Goal: Information Seeking & Learning: Learn about a topic

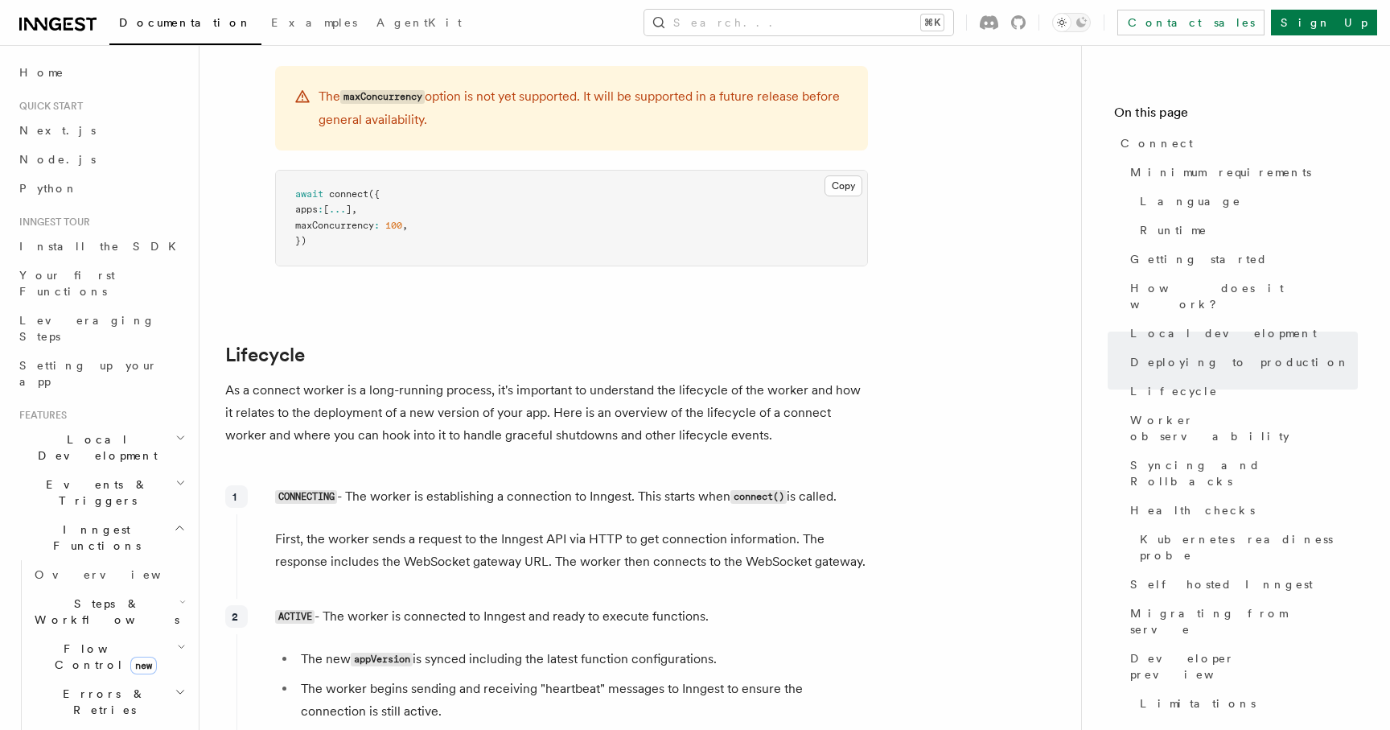
scroll to position [3529, 0]
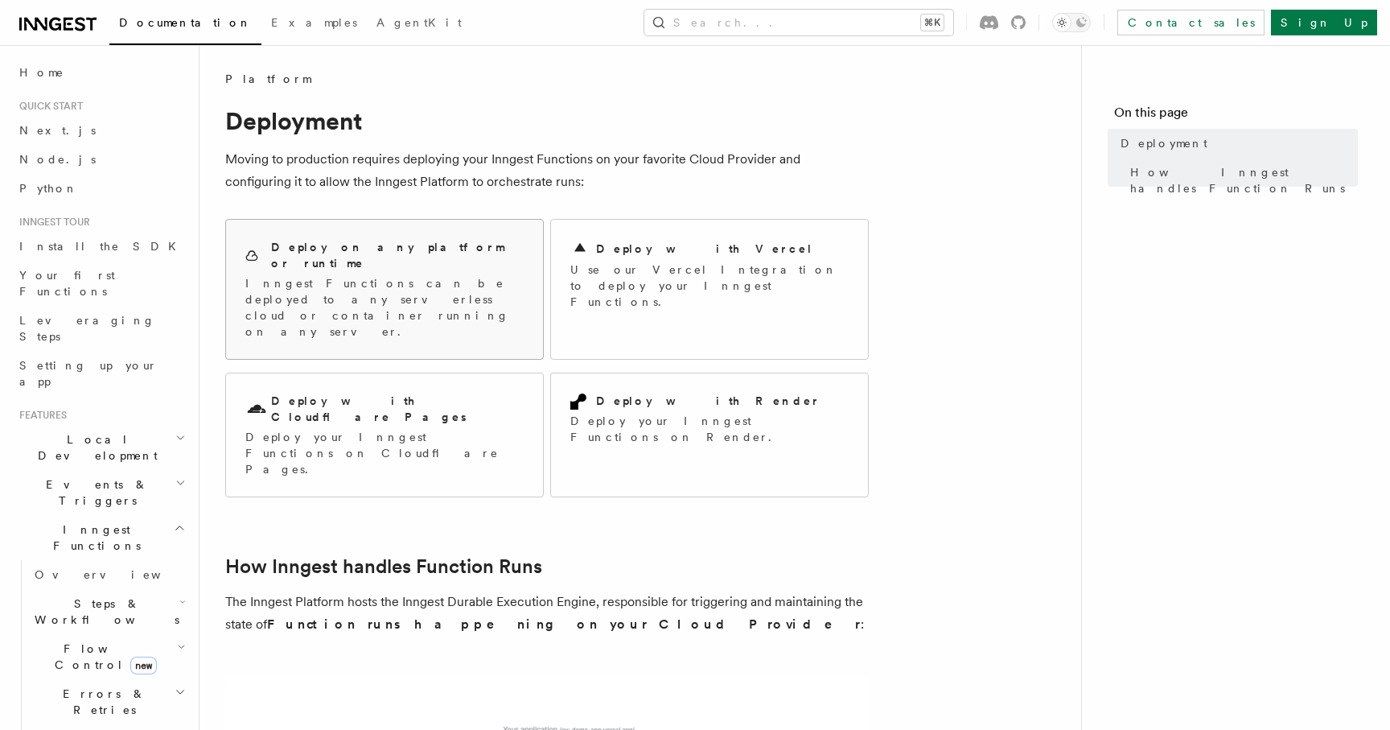
click at [438, 275] on p "Inngest Functions can be deployed to any serverless cloud or container running …" at bounding box center [384, 307] width 278 height 64
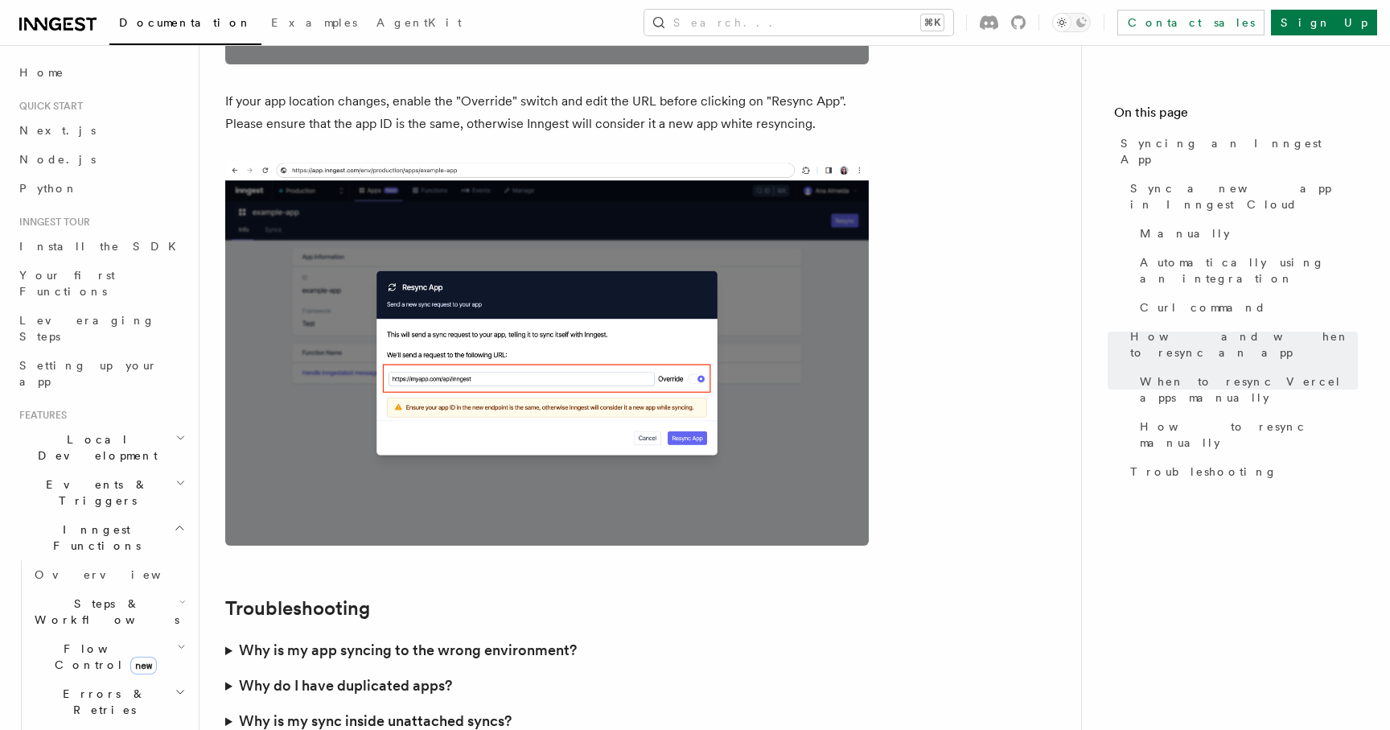
scroll to position [4612, 0]
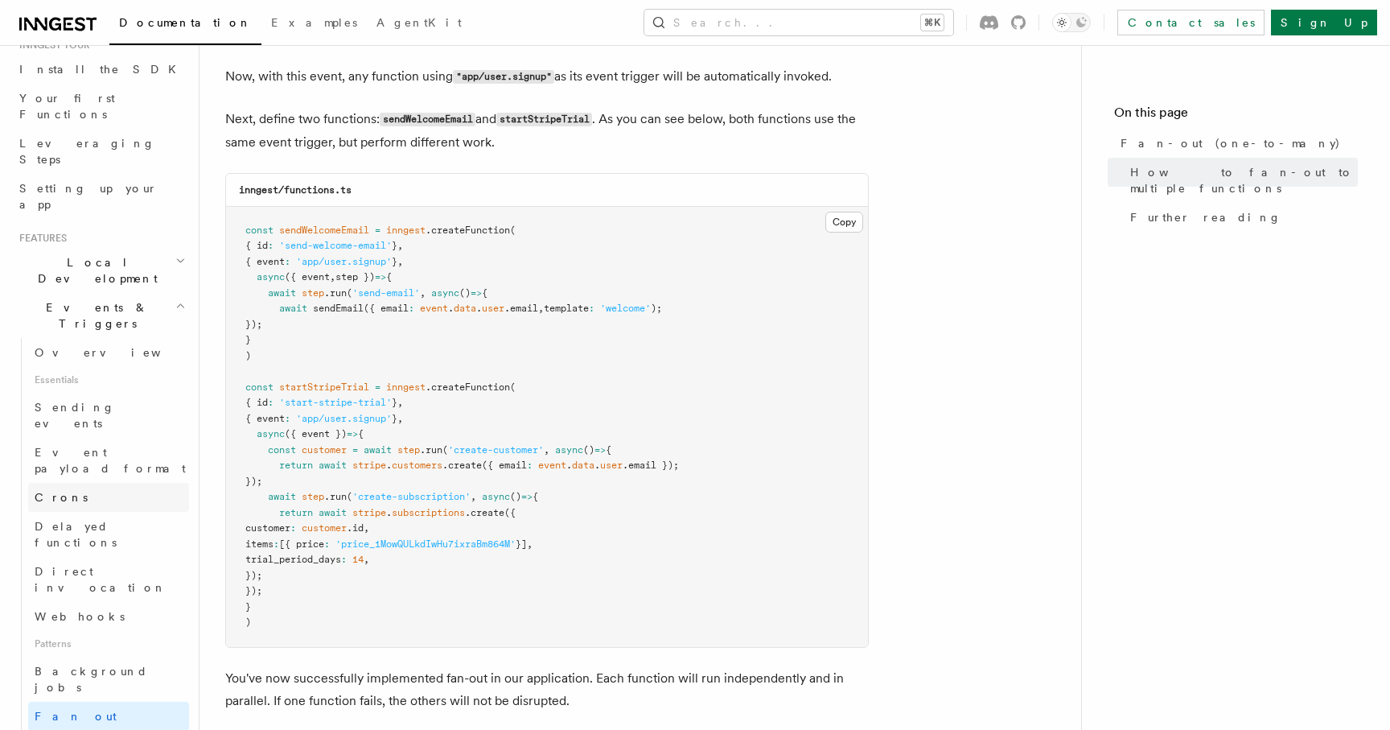
scroll to position [188, 0]
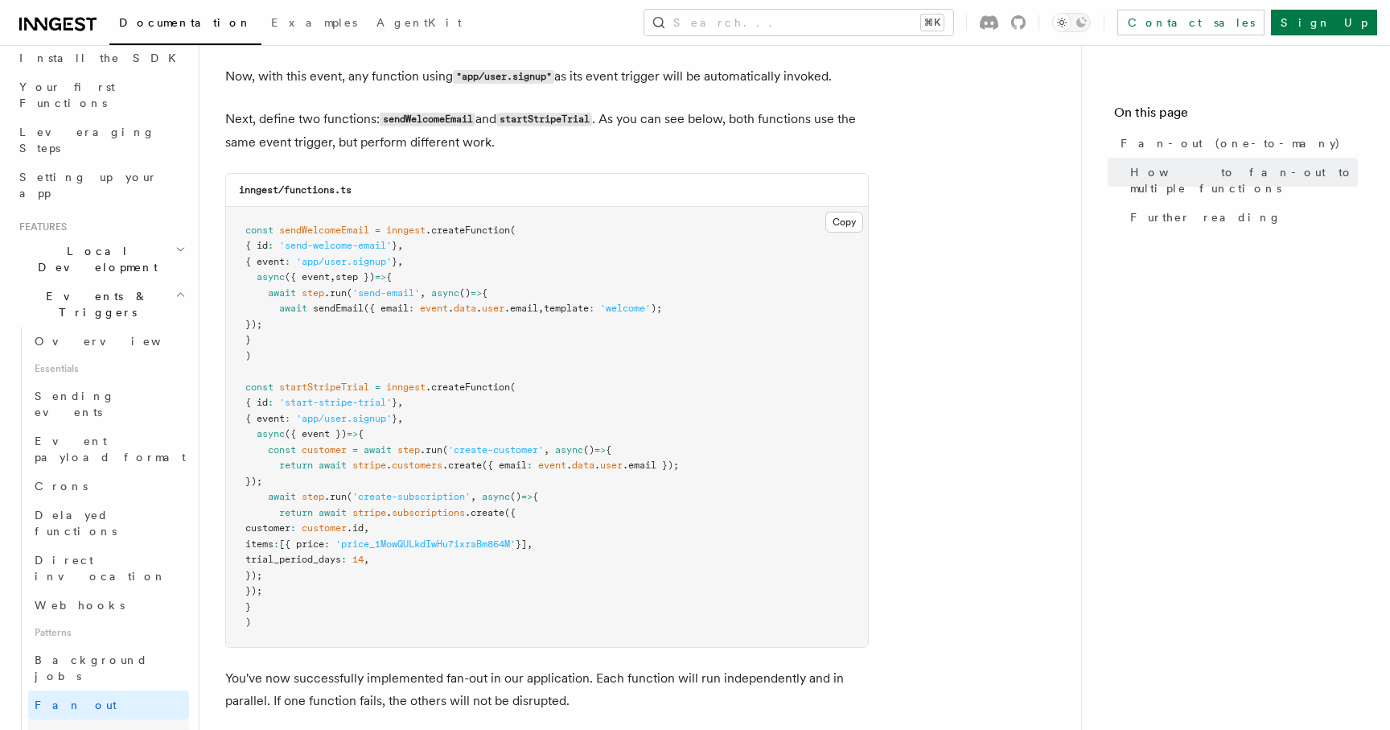
click at [120, 726] on span "Multiple triggers & wildcards" at bounding box center [112, 742] width 154 height 32
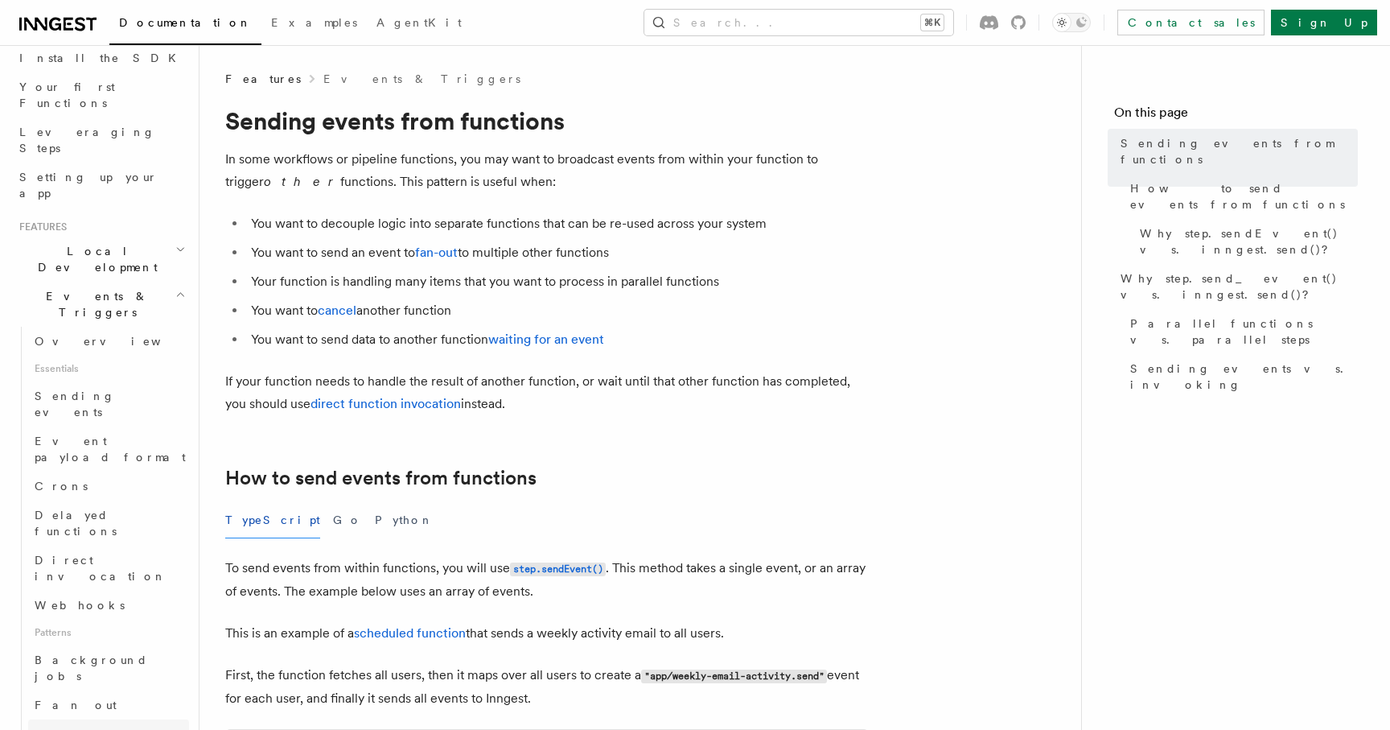
click at [142, 726] on span "Multiple triggers & wildcards" at bounding box center [112, 742] width 154 height 32
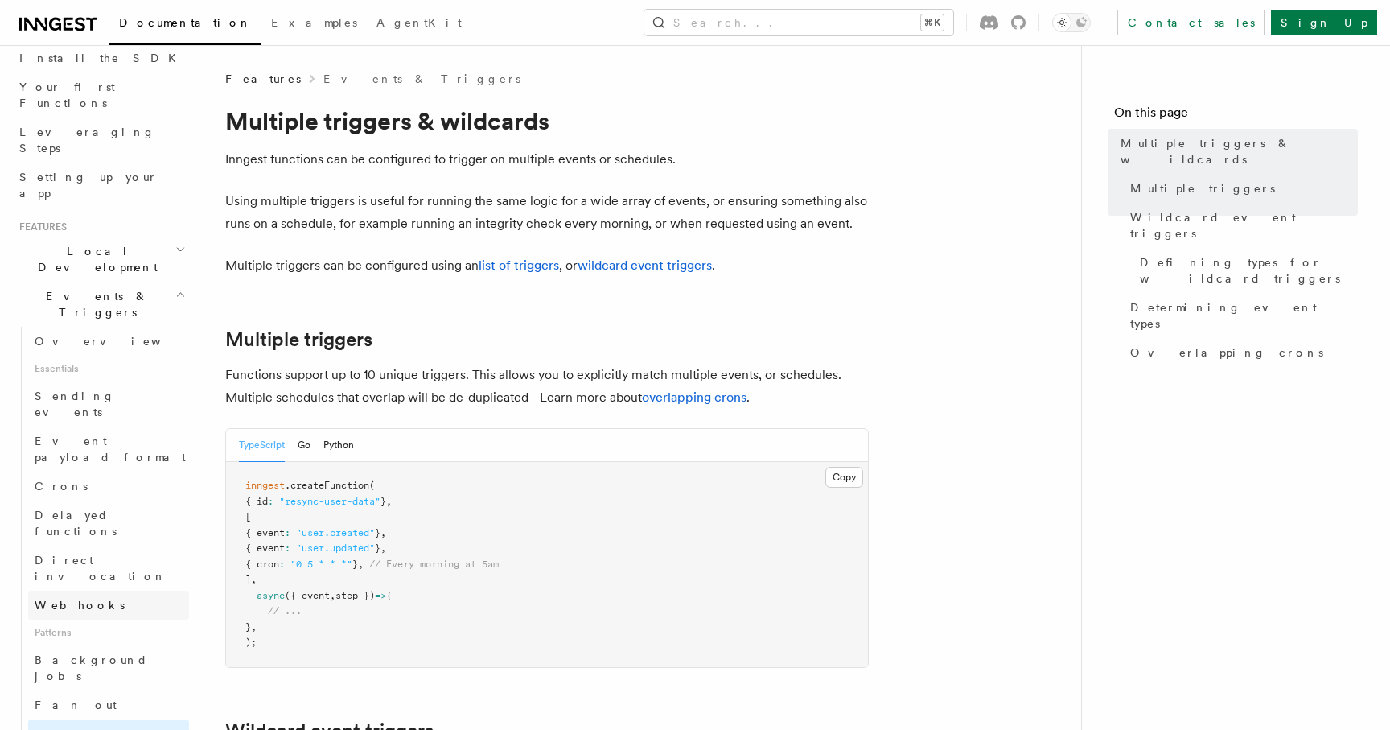
click at [121, 590] on link "Webhooks" at bounding box center [108, 604] width 161 height 29
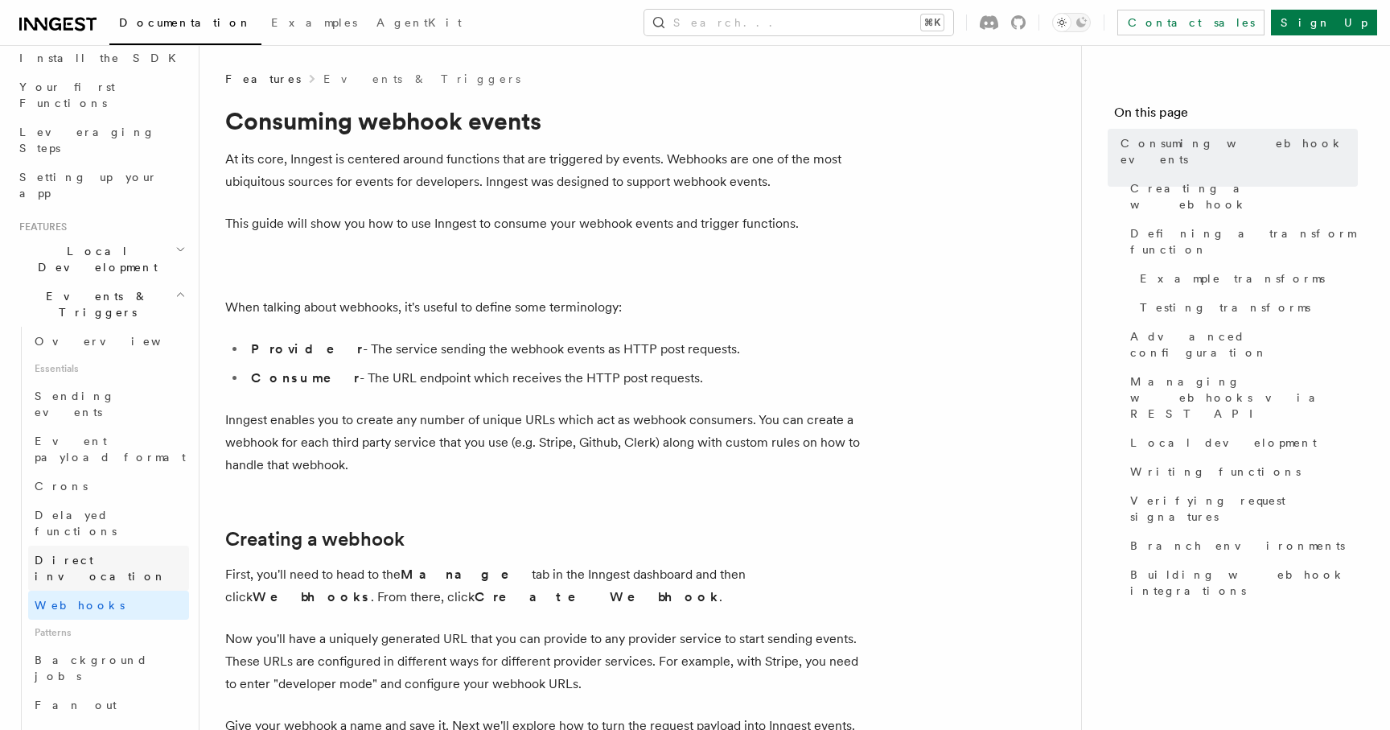
click at [129, 545] on link "Direct invocation" at bounding box center [108, 567] width 161 height 45
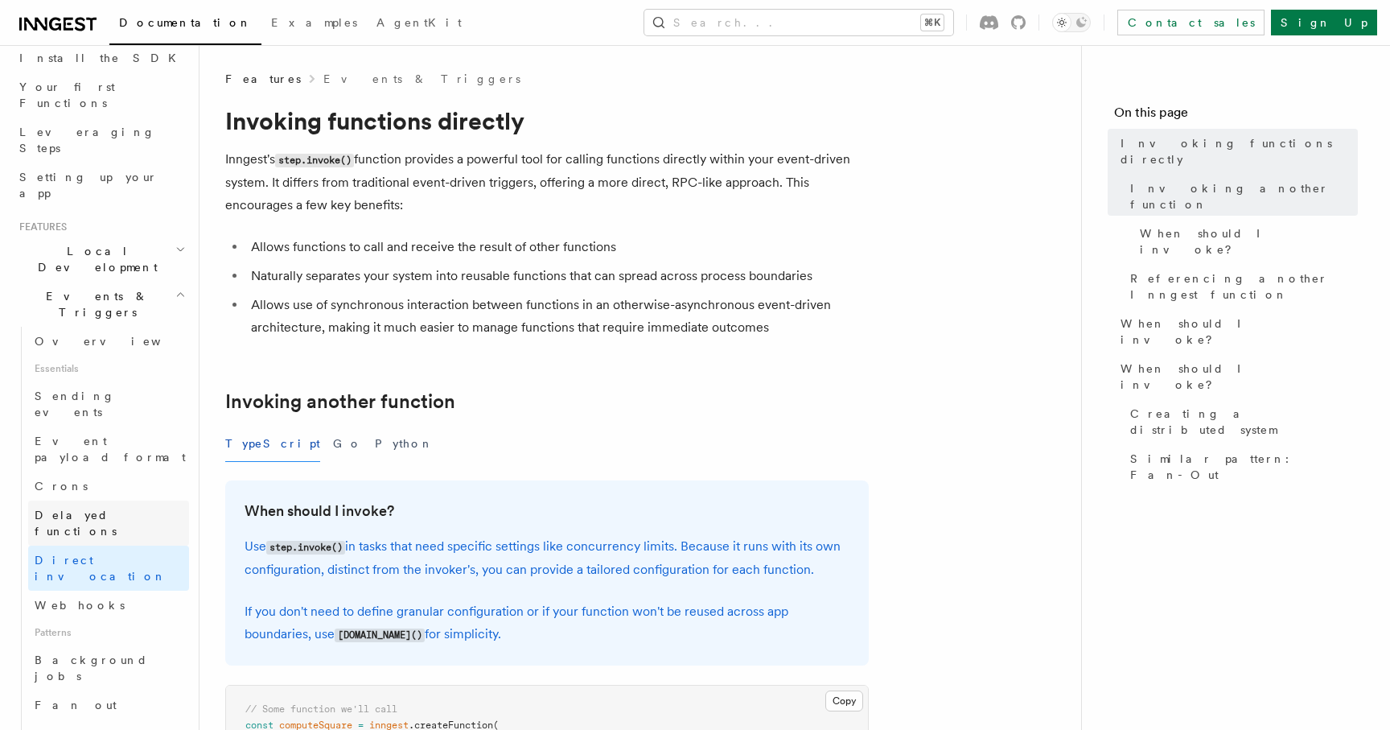
click at [117, 508] on span "Delayed functions" at bounding box center [76, 522] width 82 height 29
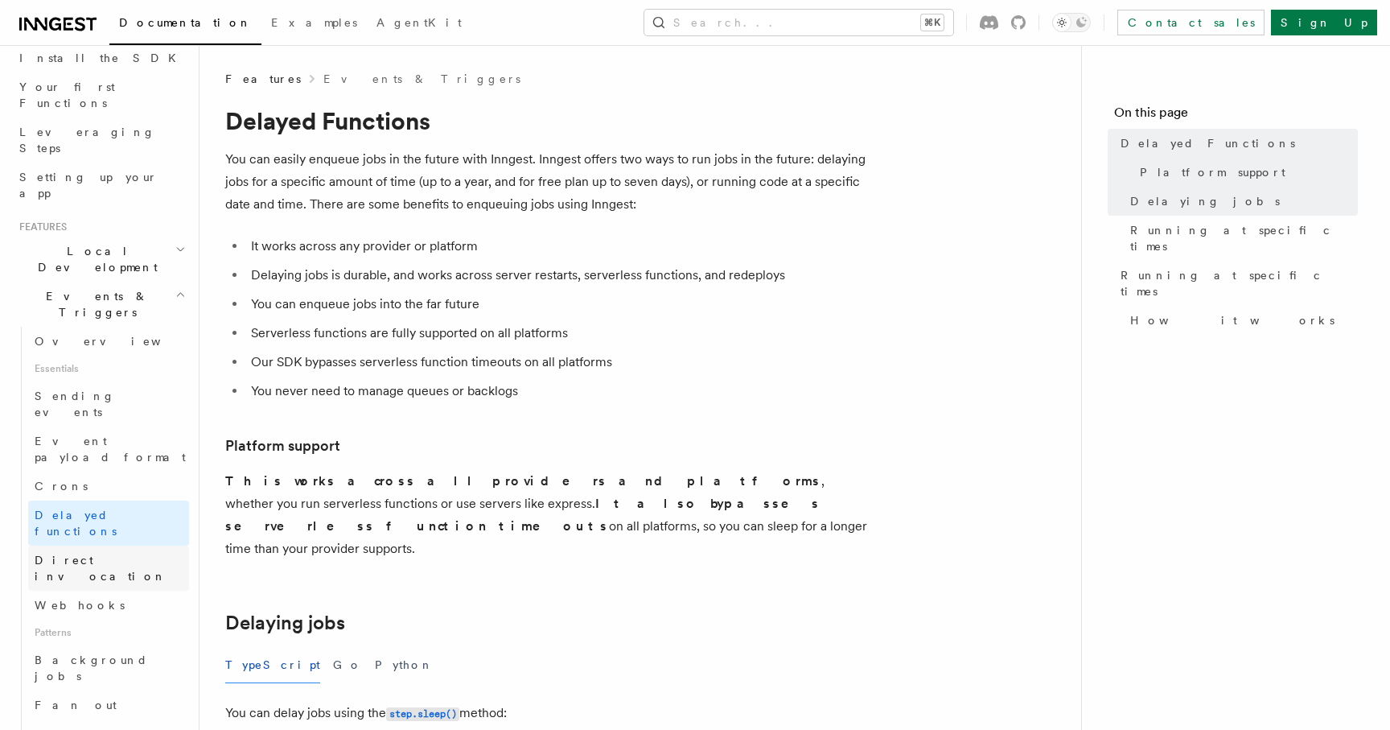
click at [104, 545] on link "Direct invocation" at bounding box center [108, 567] width 161 height 45
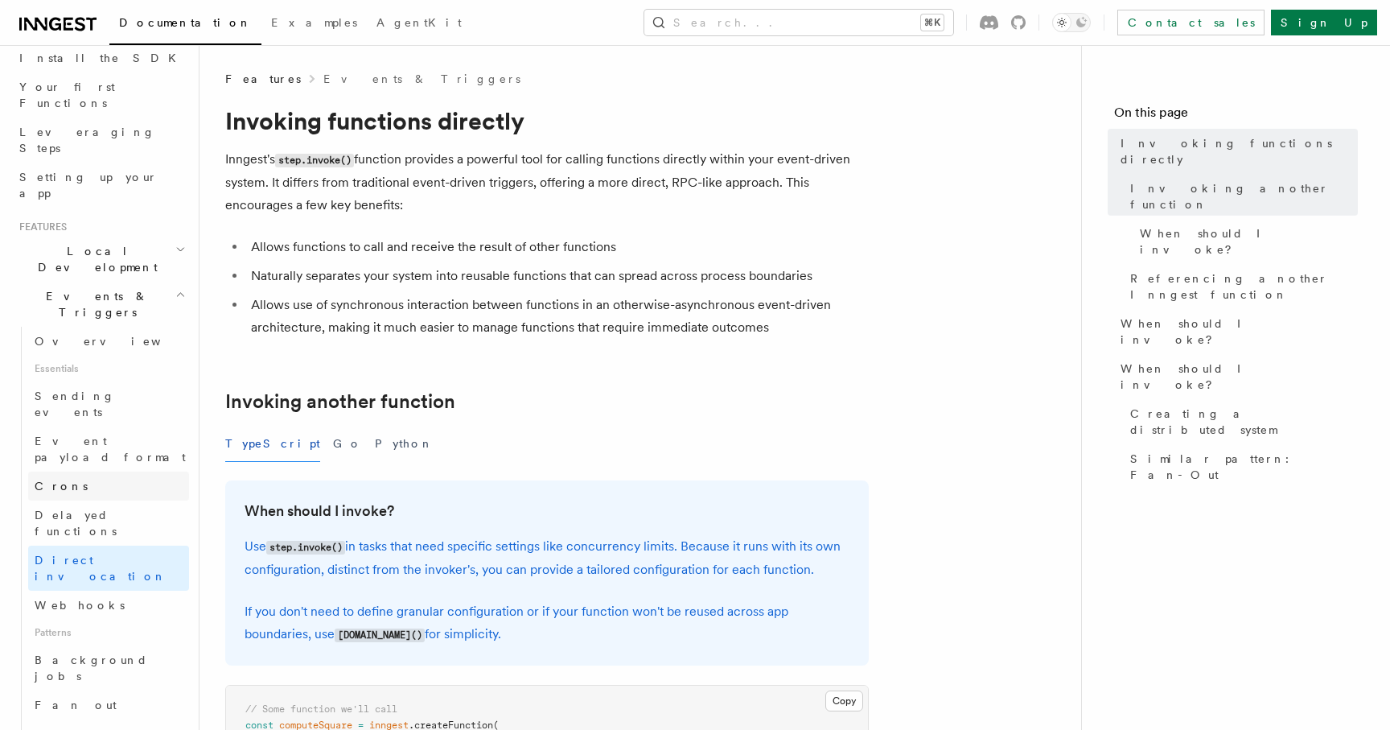
click at [120, 471] on link "Crons" at bounding box center [108, 485] width 161 height 29
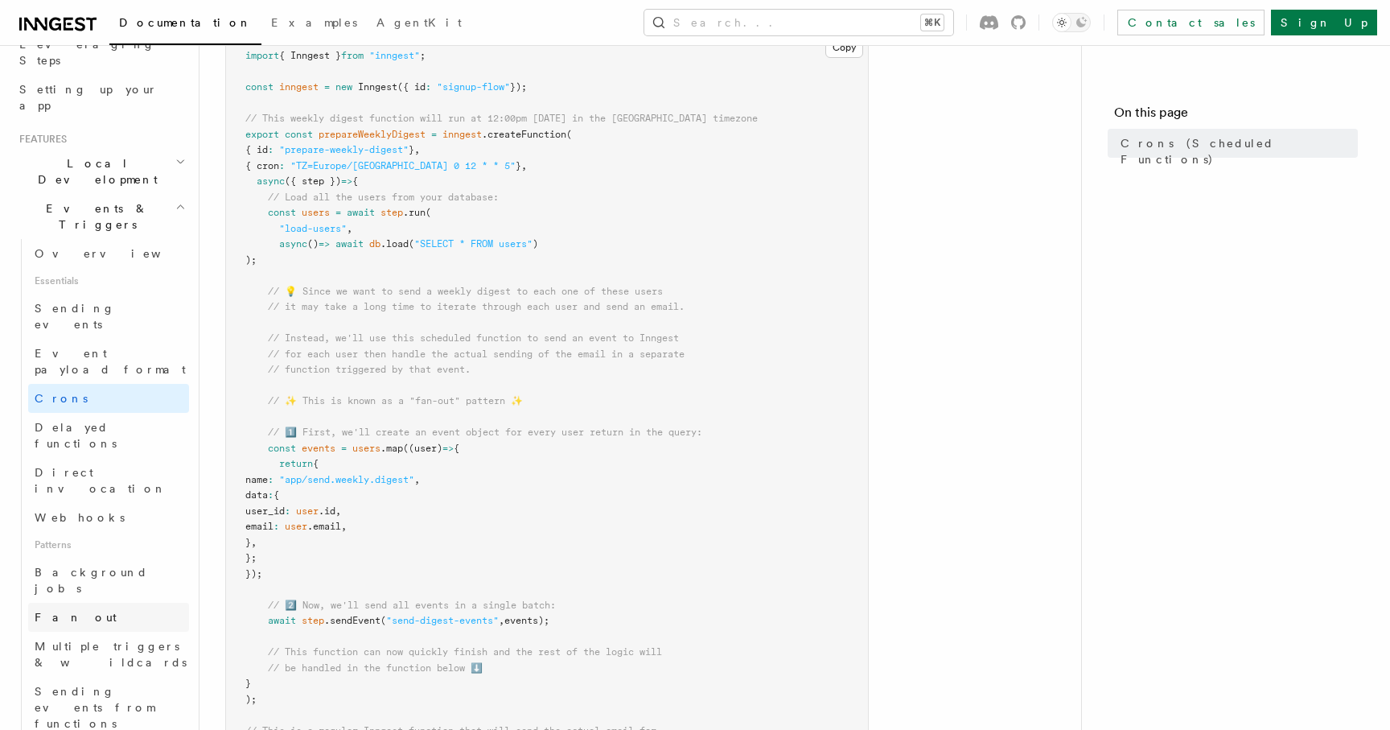
scroll to position [256, 0]
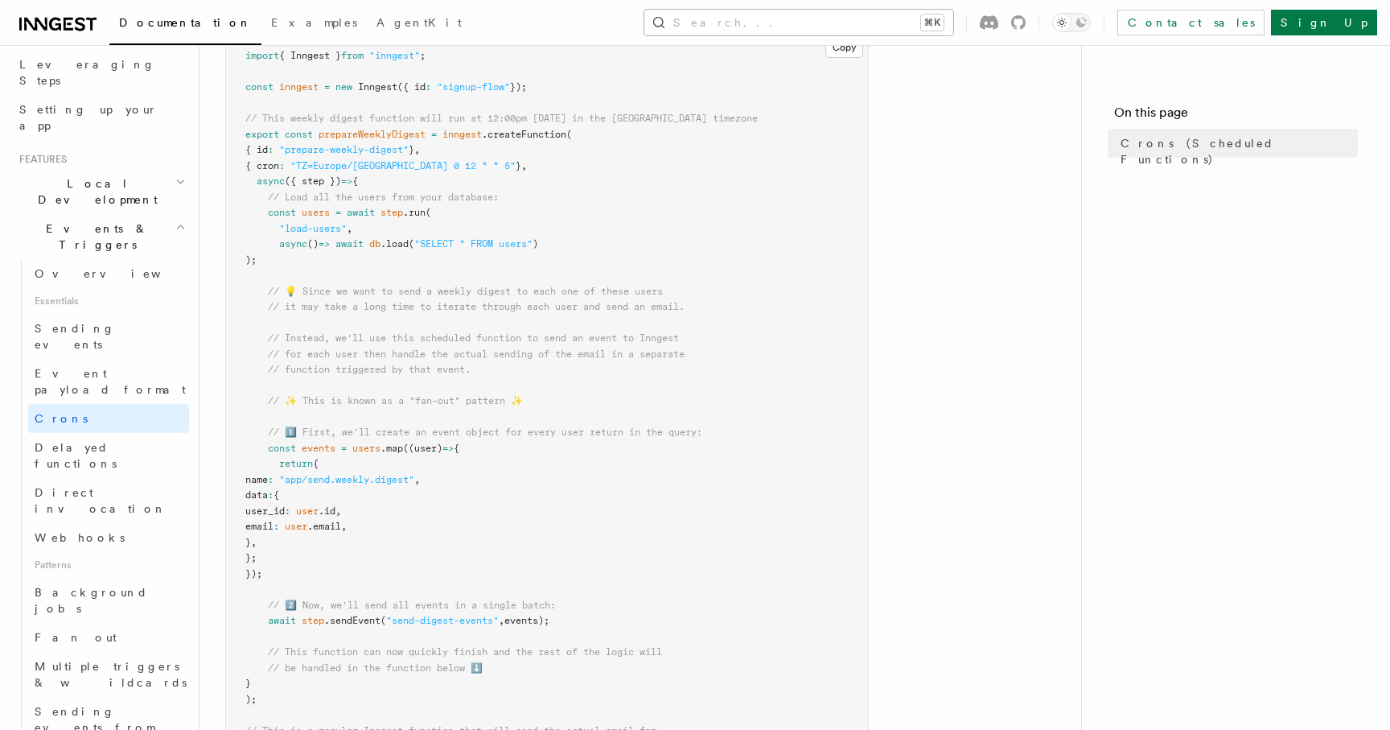
click at [931, 24] on button "Search... ⌘K" at bounding box center [798, 23] width 309 height 26
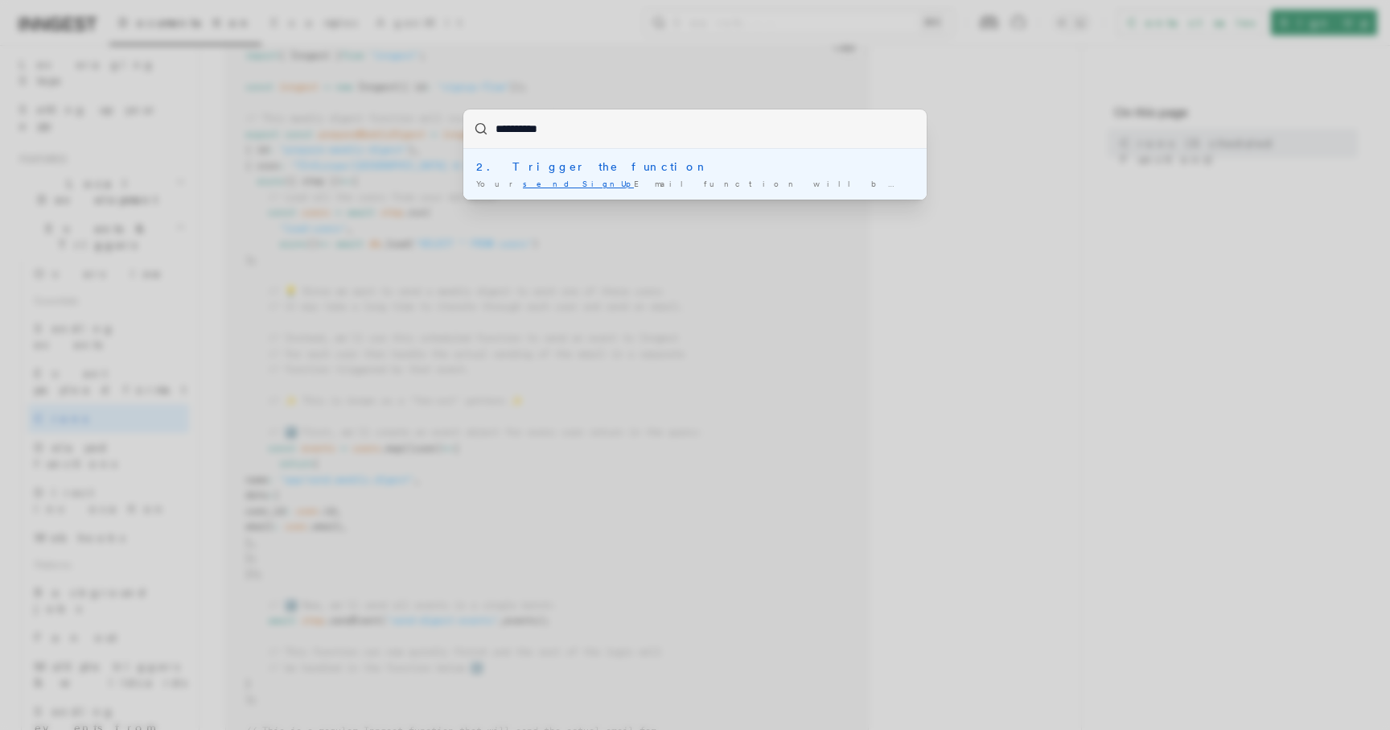
type input "**********"
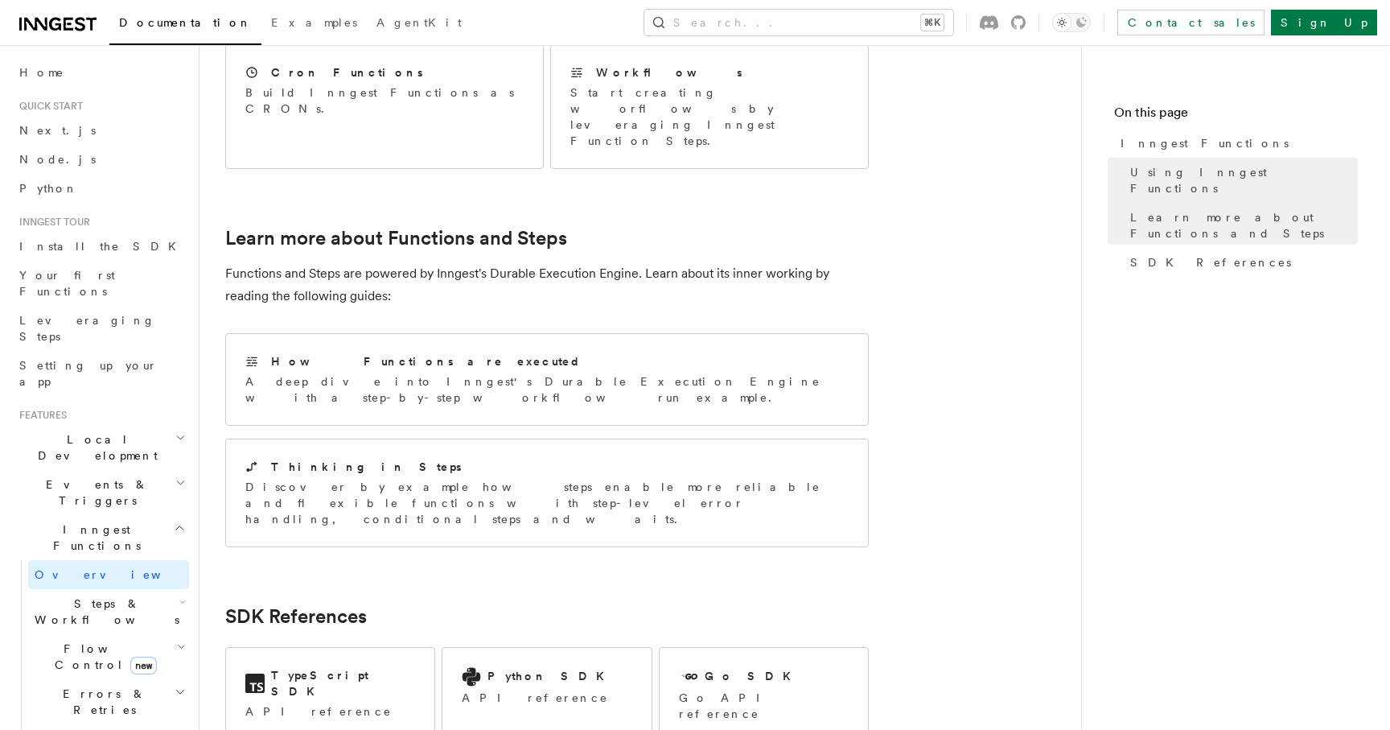
scroll to position [1190, 0]
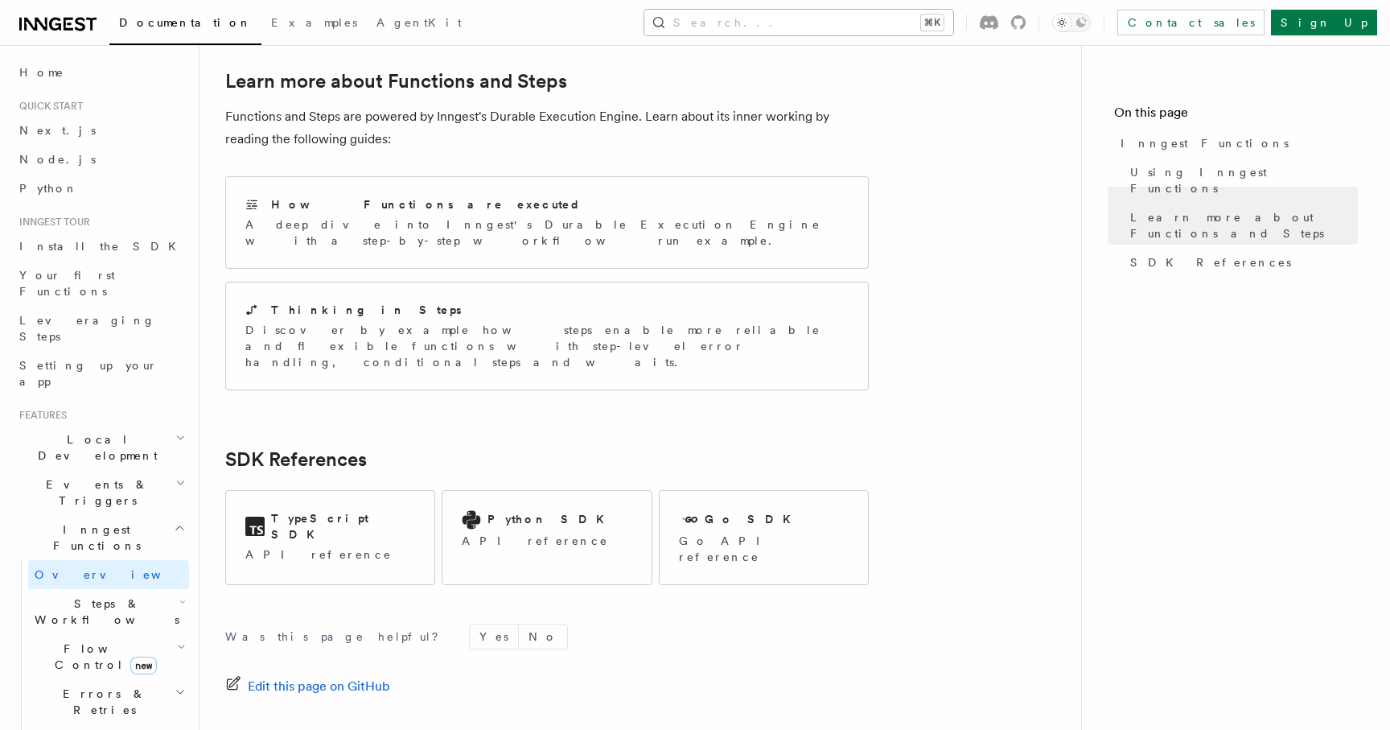
click at [808, 20] on button "Search... ⌘K" at bounding box center [798, 23] width 309 height 26
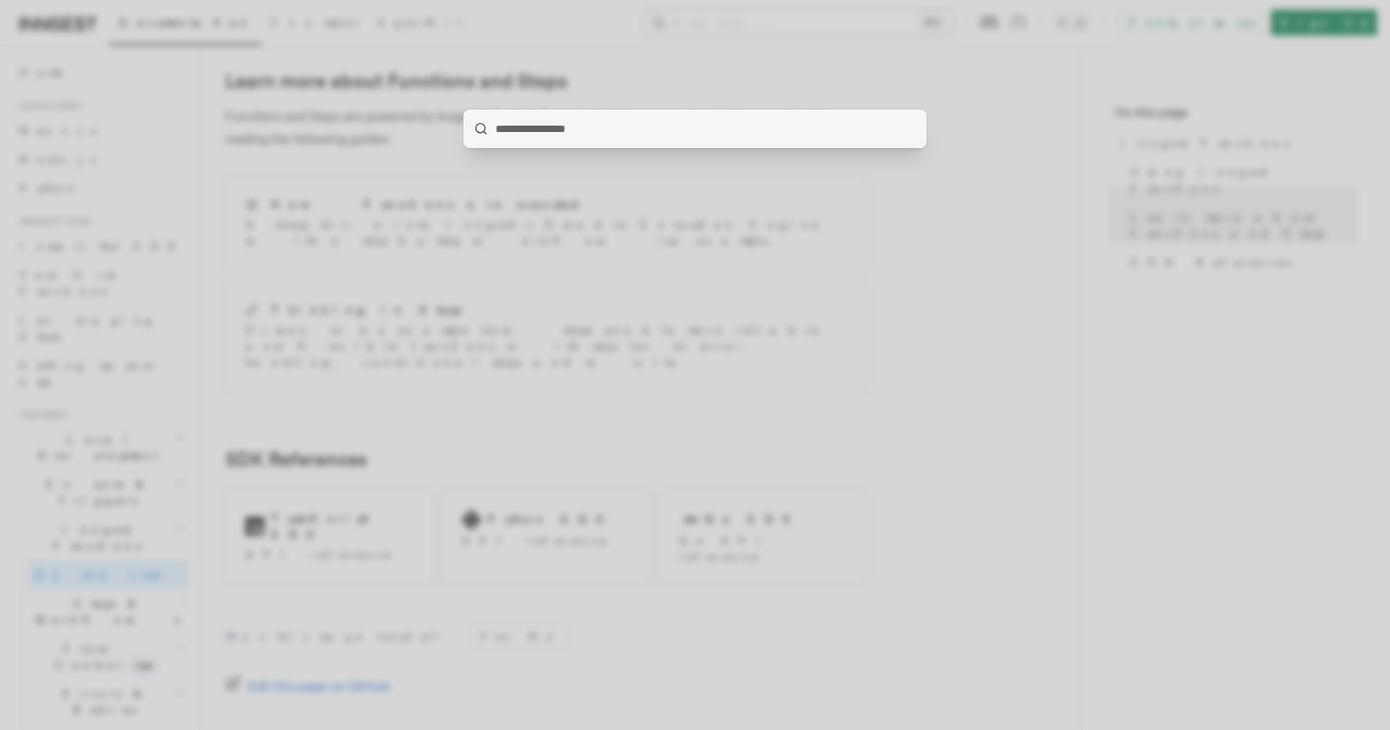
type input "*********"
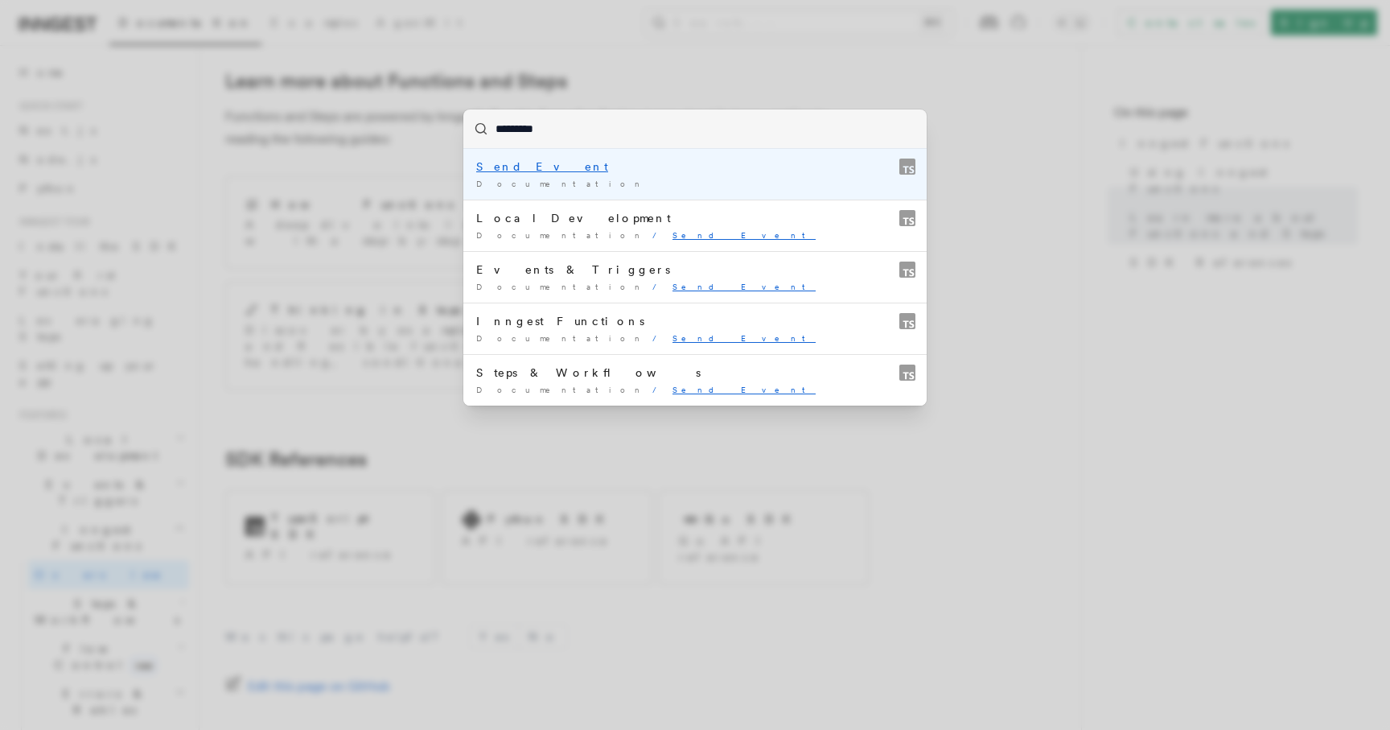
click at [586, 167] on div "Send Event" at bounding box center [695, 166] width 438 height 16
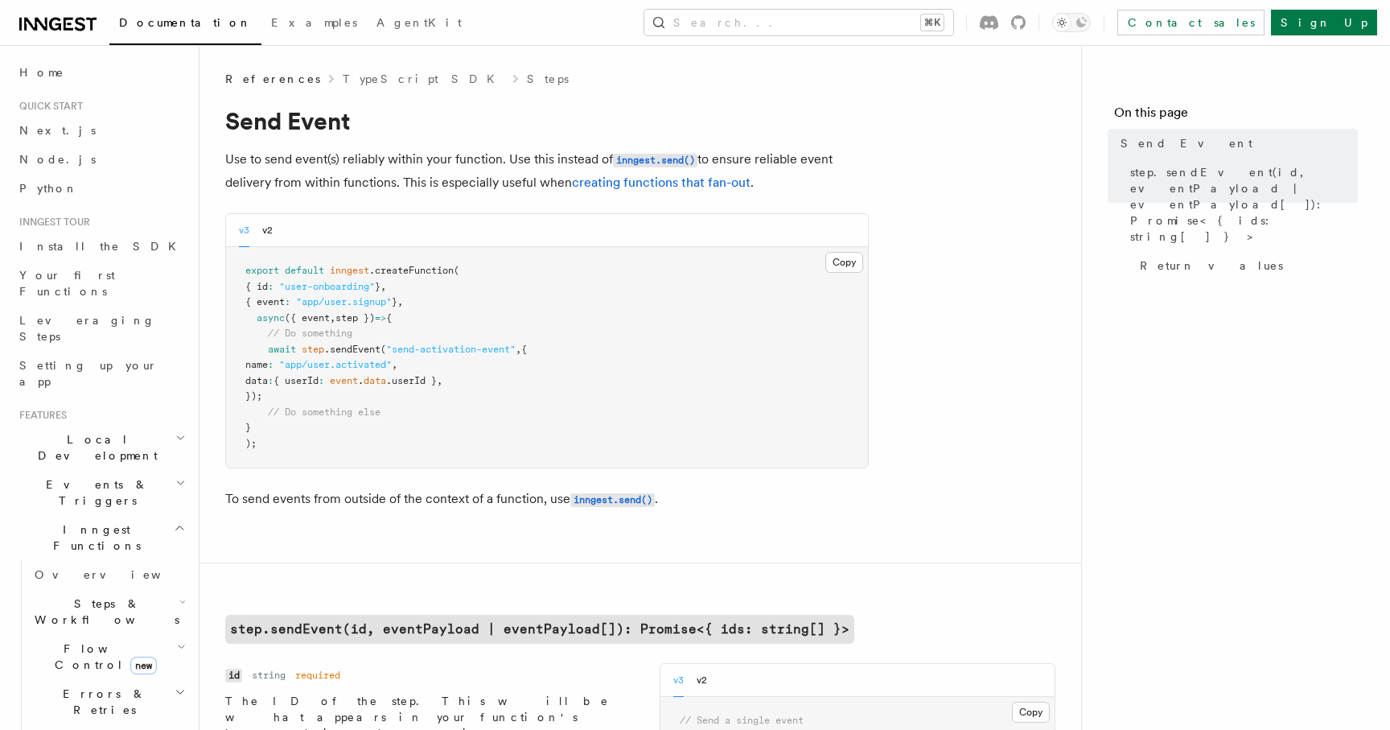
scroll to position [1219, 0]
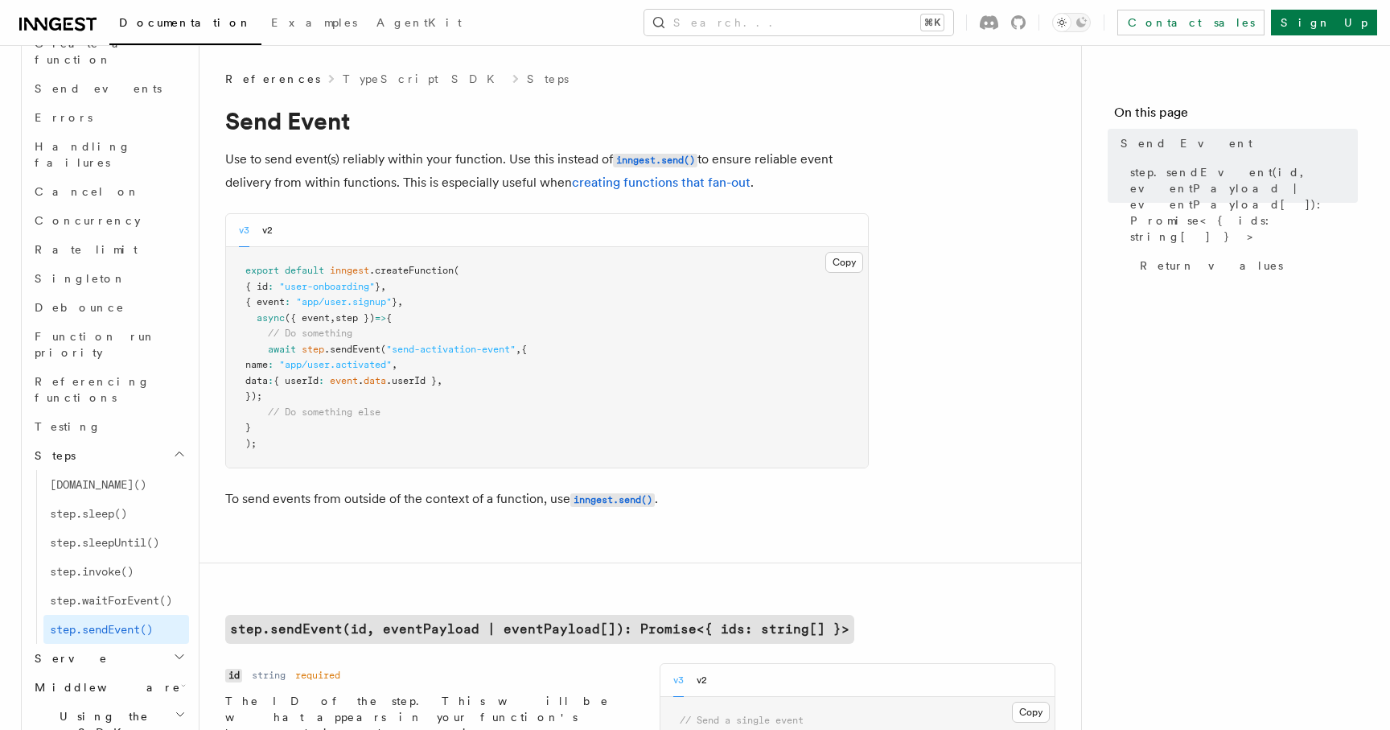
click at [865, 134] on h1 "Send Event" at bounding box center [546, 120] width 643 height 29
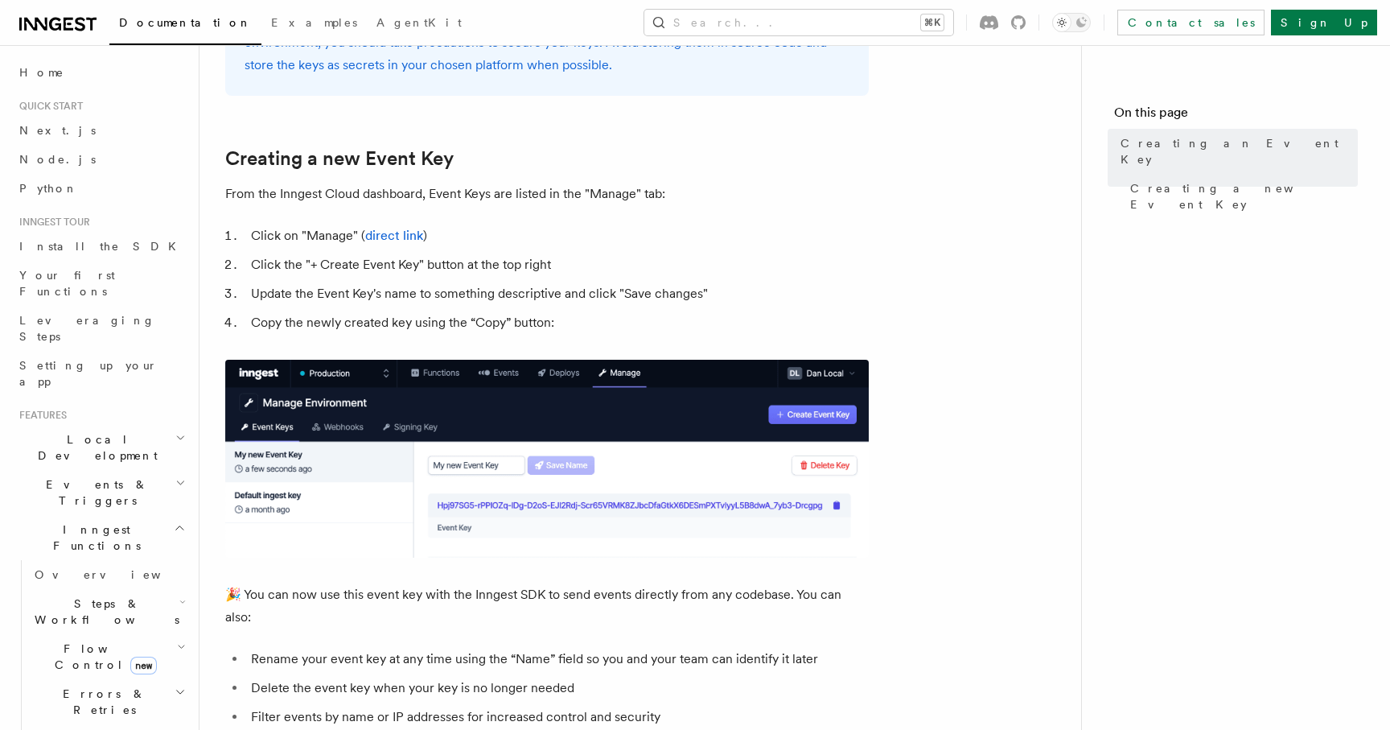
scroll to position [643, 0]
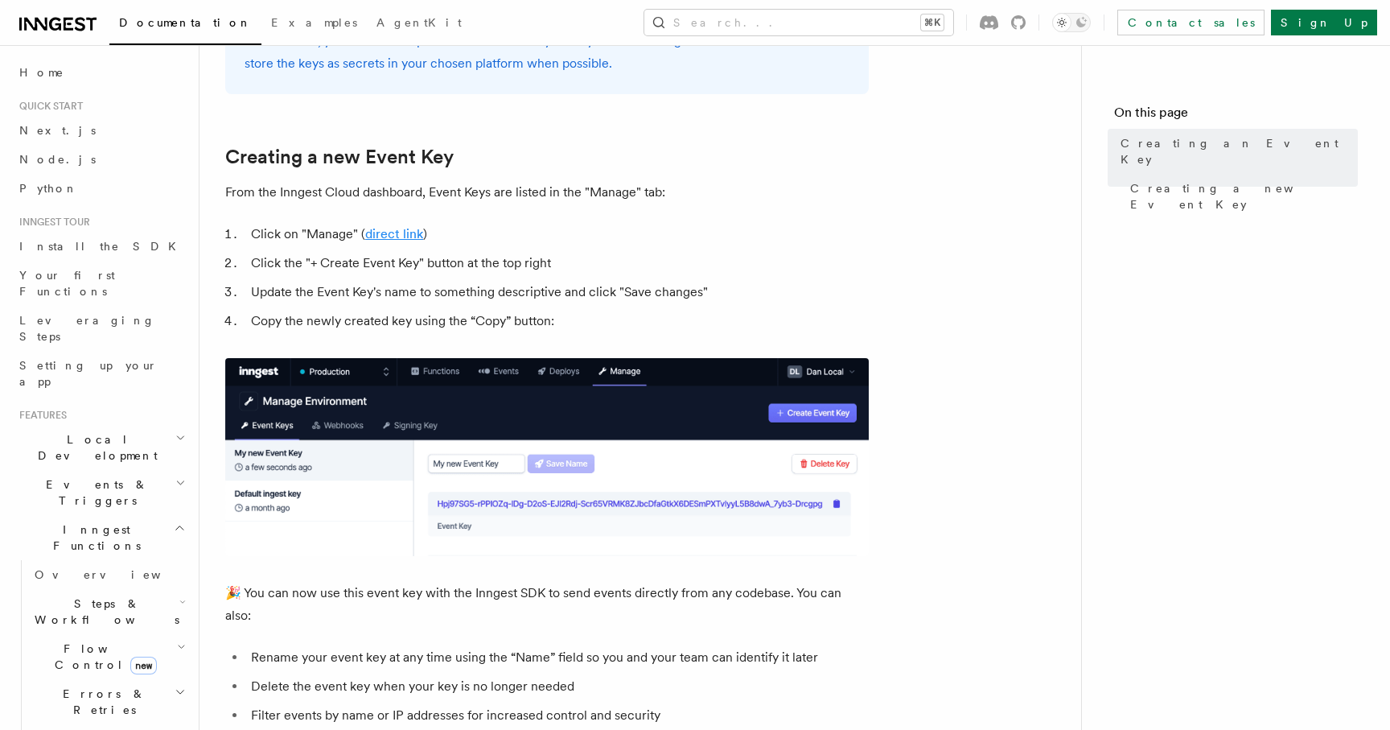
click at [399, 234] on link "direct link" at bounding box center [394, 233] width 58 height 15
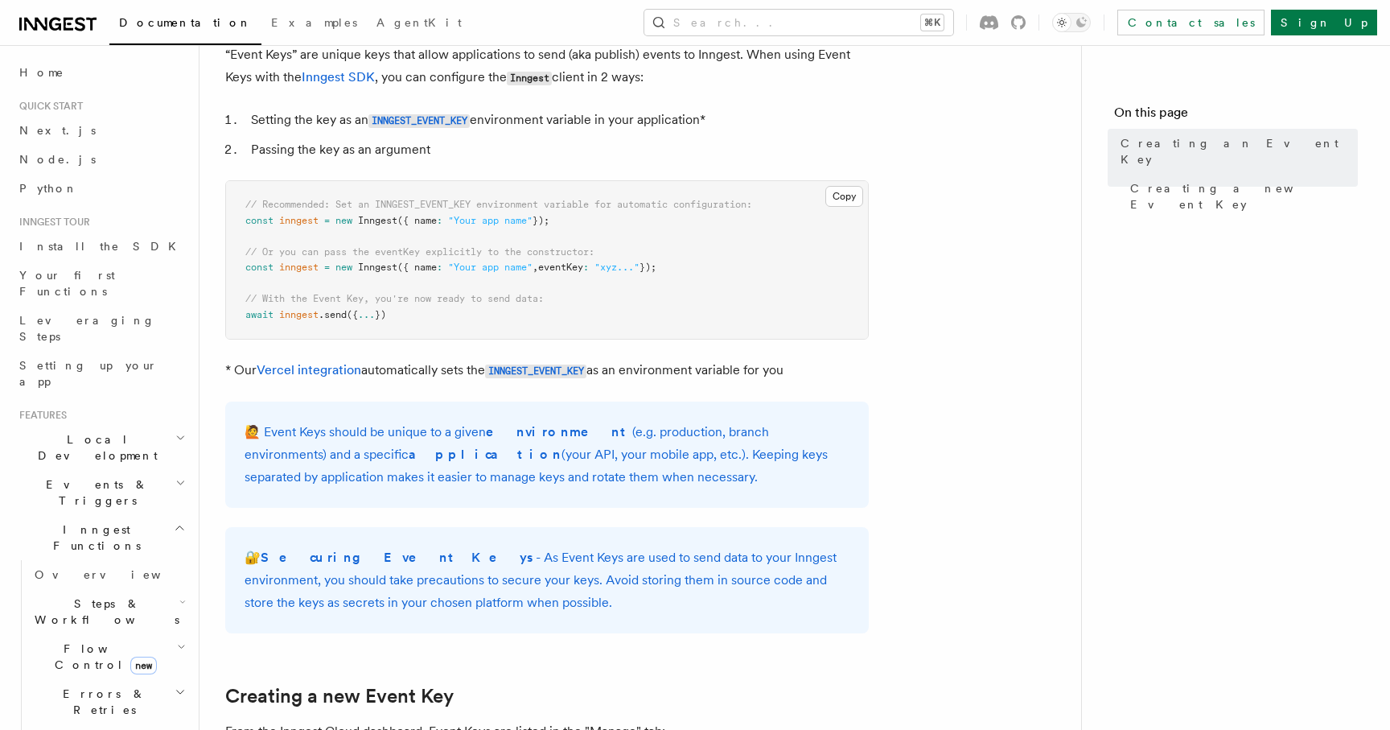
scroll to position [0, 0]
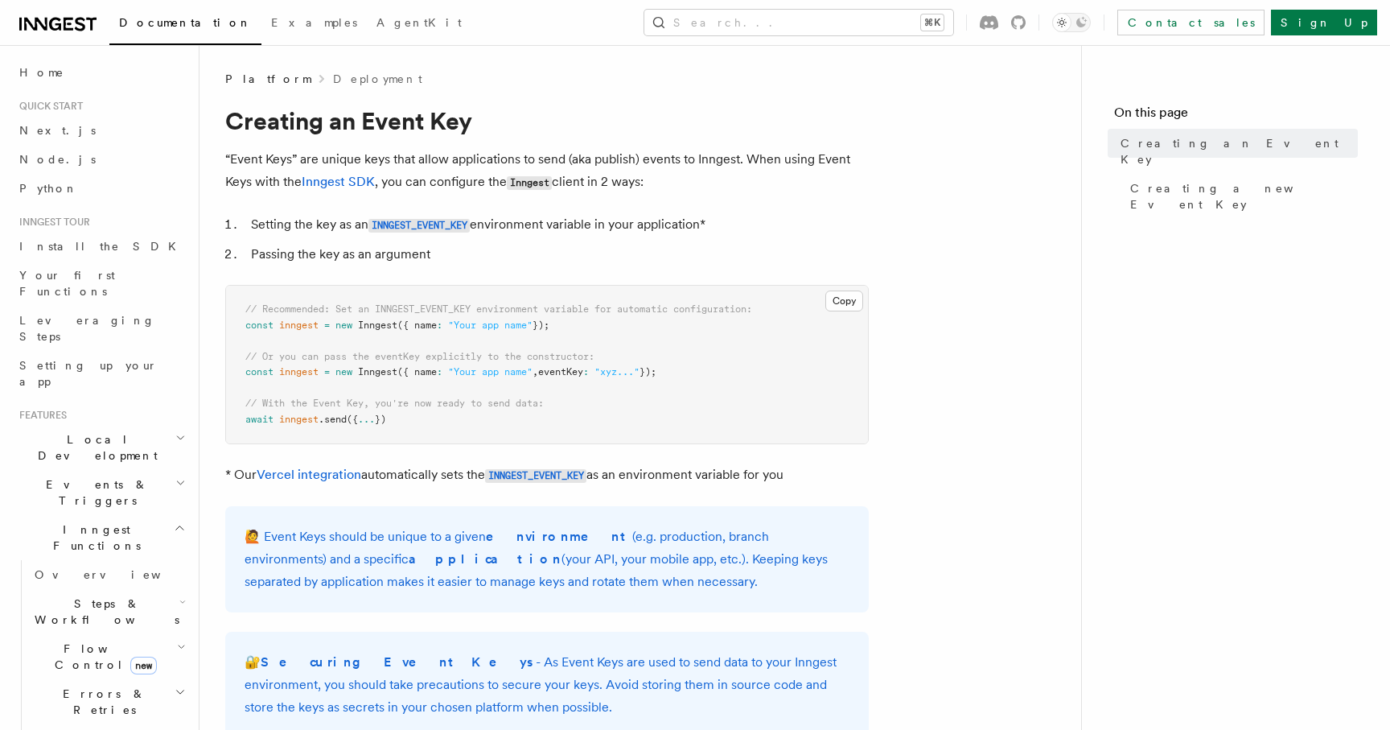
click at [567, 376] on span "eventKey" at bounding box center [560, 371] width 45 height 11
copy span "eventKey"
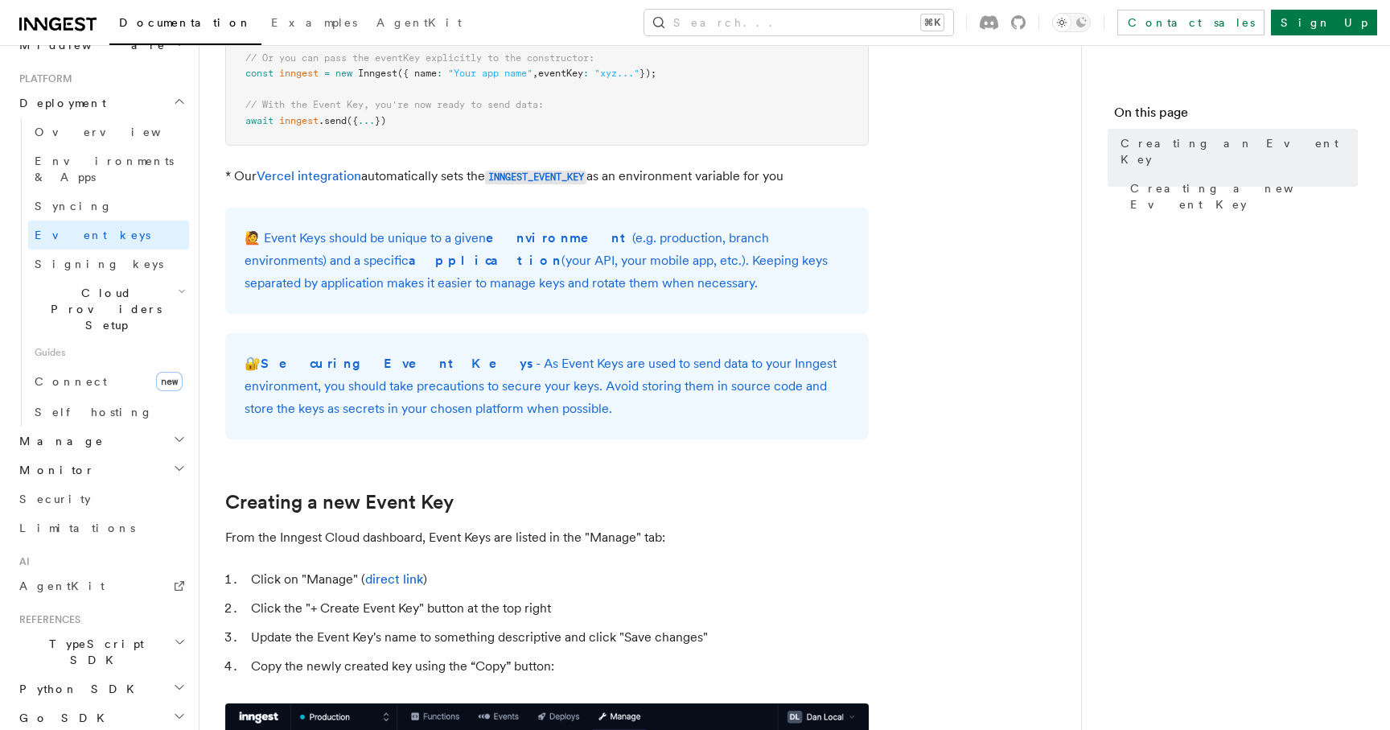
scroll to position [818, 0]
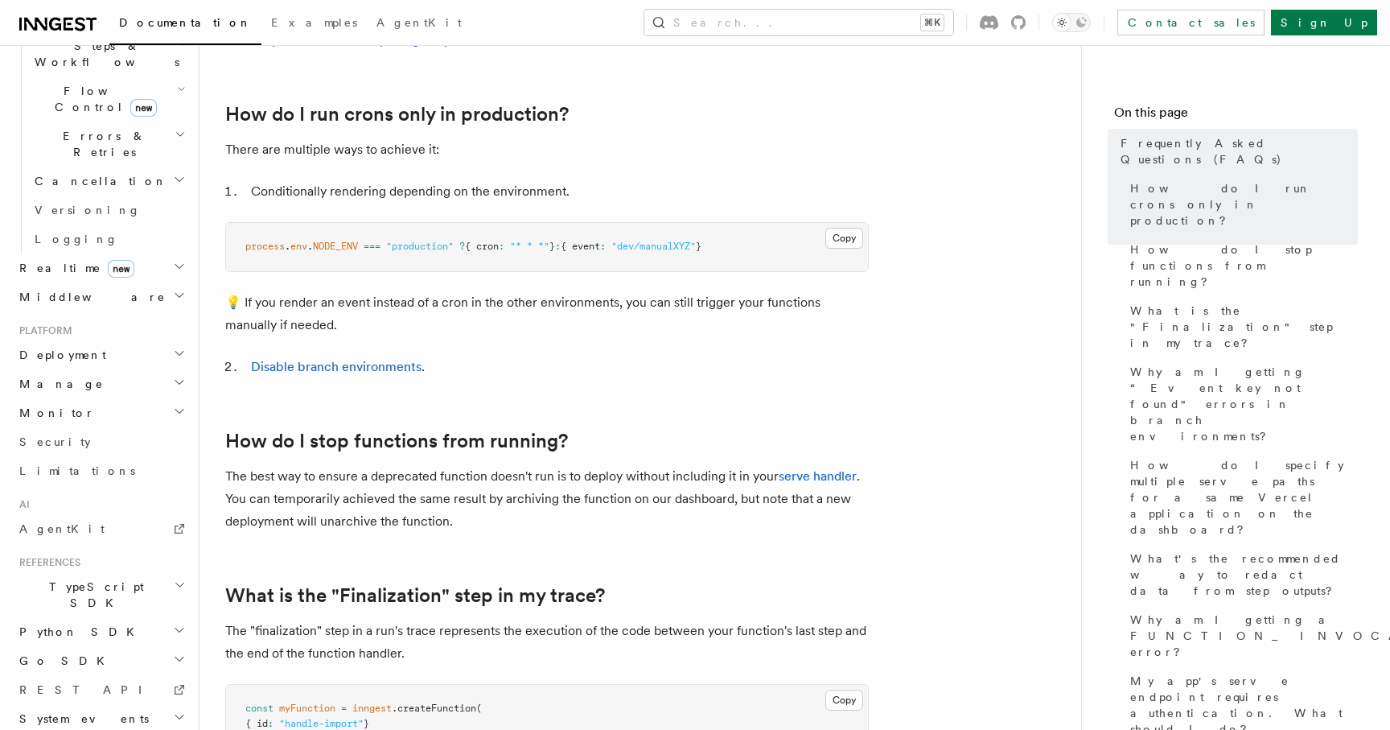
scroll to position [684, 0]
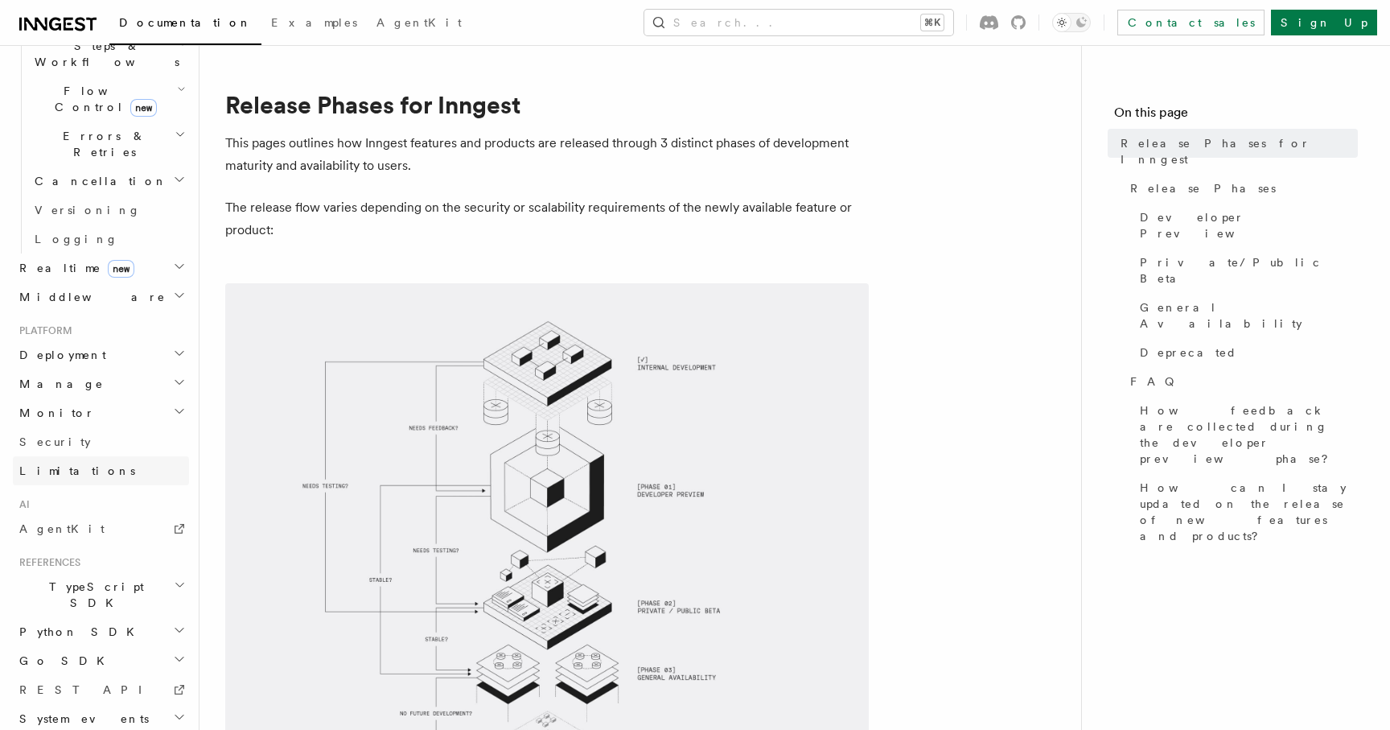
click at [51, 464] on span "Limitations" at bounding box center [77, 470] width 116 height 13
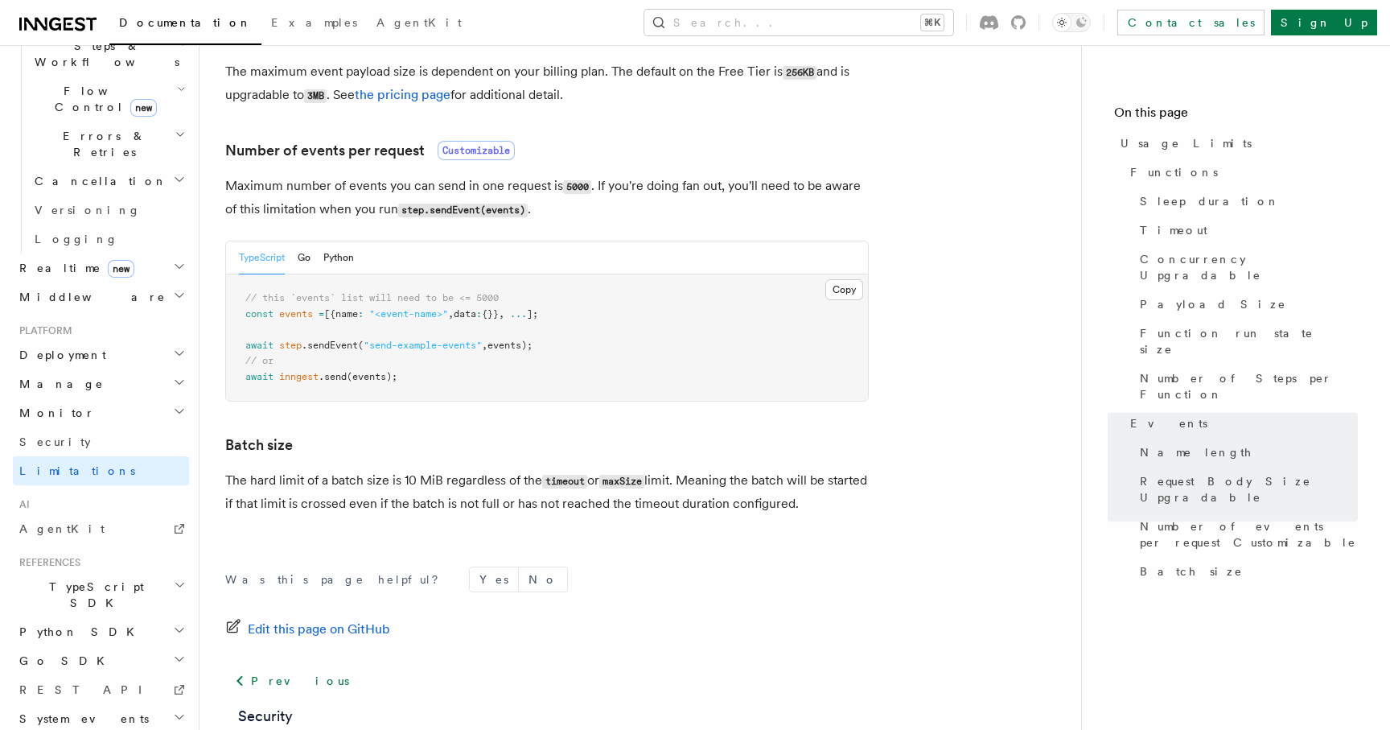
scroll to position [1445, 0]
click at [606, 272] on div "TypeScript Go Python" at bounding box center [547, 255] width 642 height 33
